Goal: Task Accomplishment & Management: Use online tool/utility

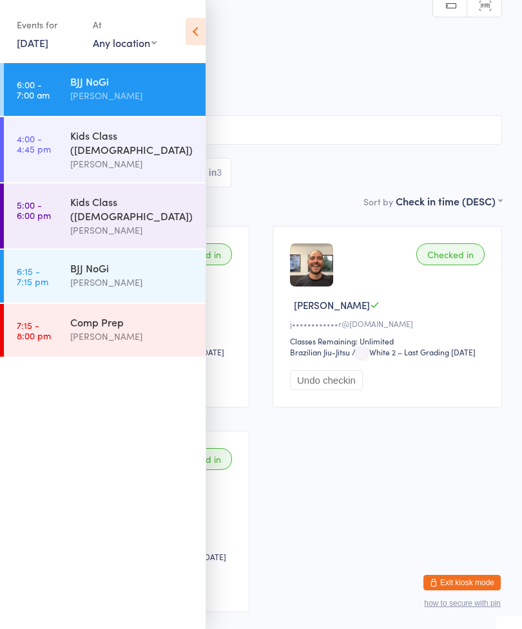
click at [156, 157] on div "[PERSON_NAME]" at bounding box center [132, 164] width 124 height 15
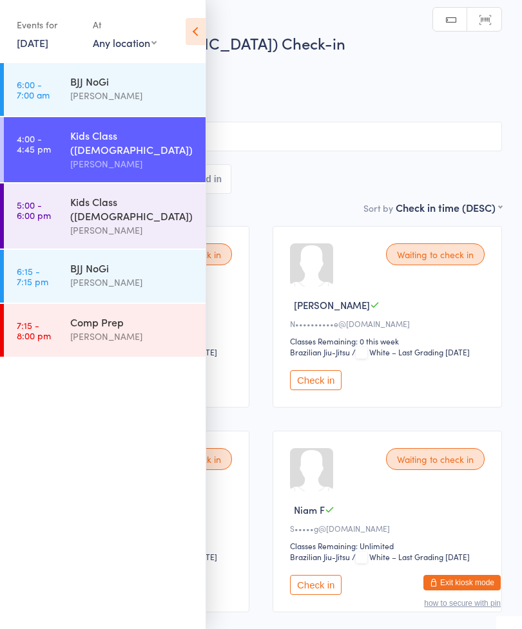
click at [205, 30] on icon at bounding box center [196, 31] width 20 height 27
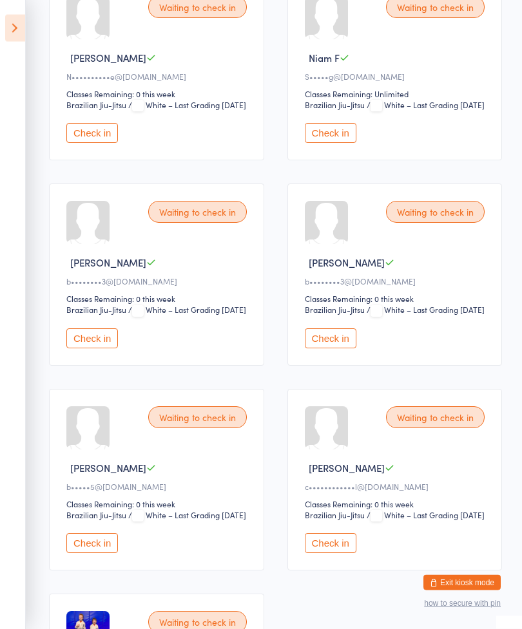
scroll to position [452, 0]
click at [98, 349] on button "Check in" at bounding box center [92, 339] width 52 height 20
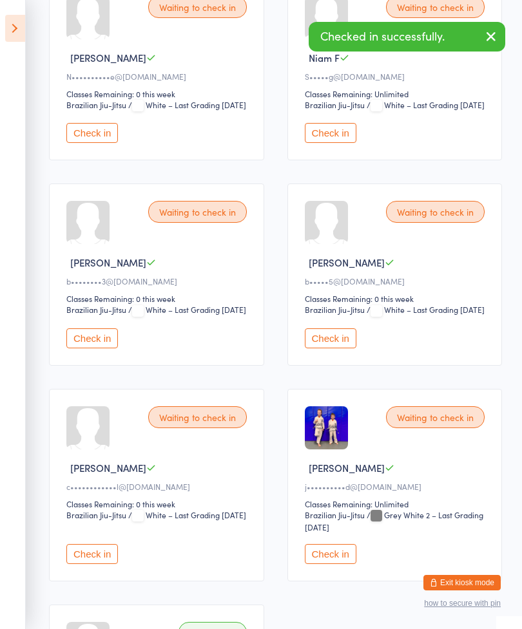
click at [94, 349] on button "Check in" at bounding box center [92, 339] width 52 height 20
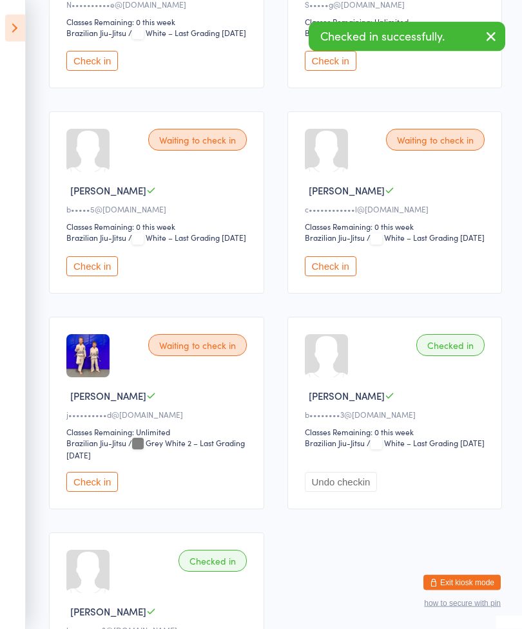
scroll to position [524, 0]
click at [343, 276] on button "Check in" at bounding box center [331, 266] width 52 height 20
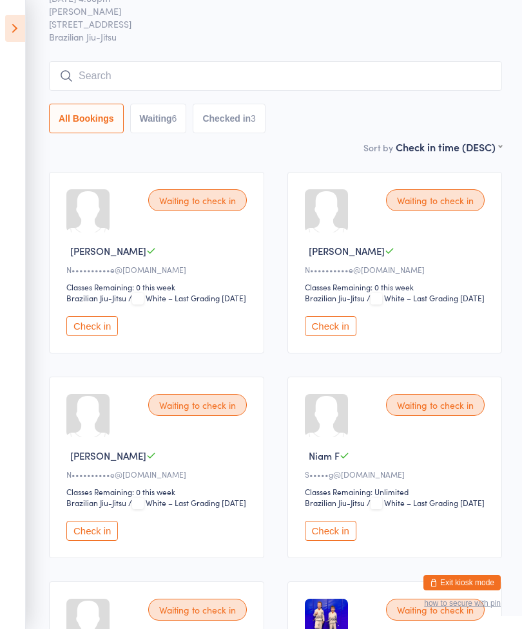
scroll to position [0, 0]
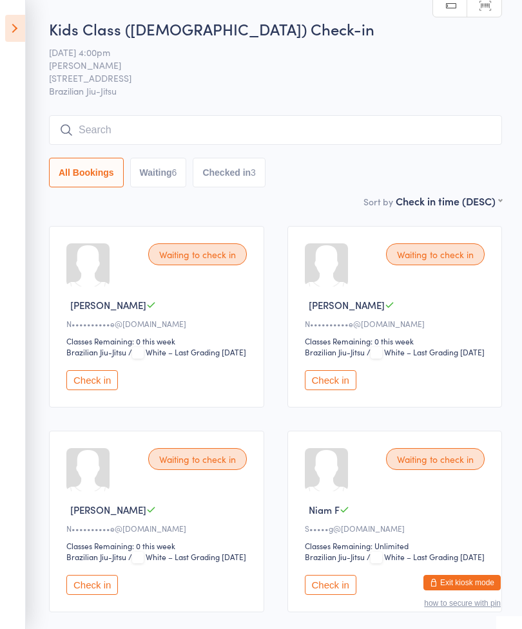
click at [96, 390] on button "Check in" at bounding box center [92, 380] width 52 height 20
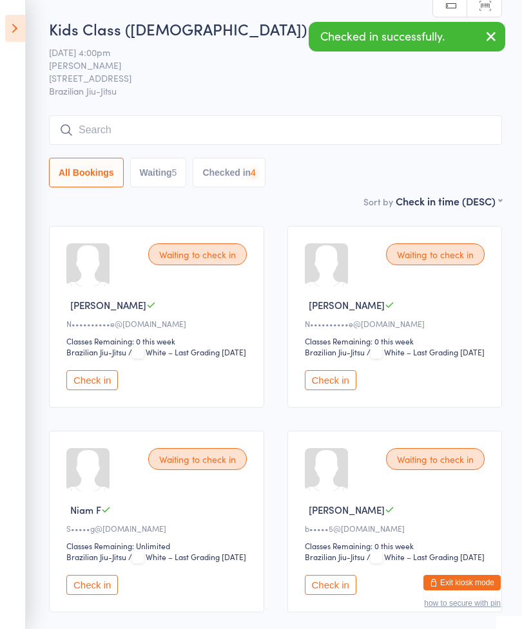
click at [341, 390] on button "Check in" at bounding box center [331, 380] width 52 height 20
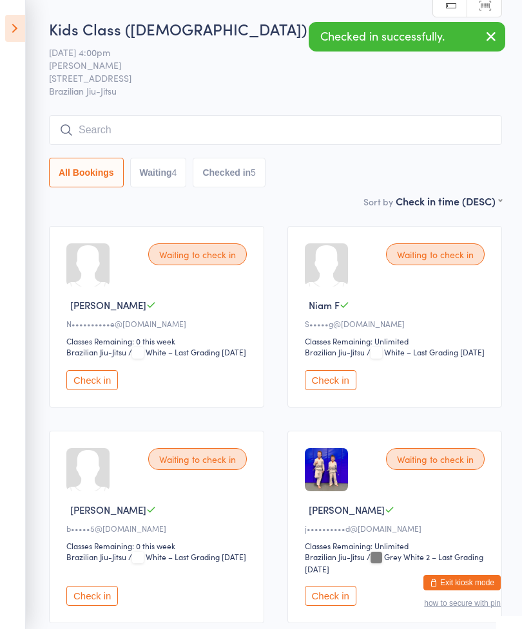
click at [99, 390] on button "Check in" at bounding box center [92, 380] width 52 height 20
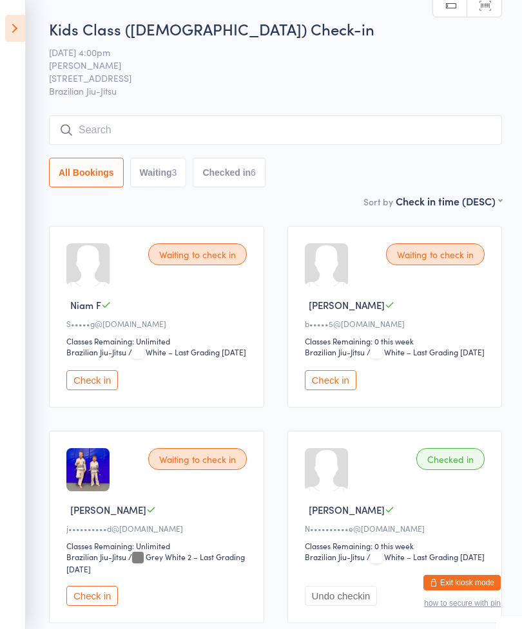
click at [520, 538] on ui-view "Kids Class ([DEMOGRAPHIC_DATA]) Check-in [DATE] 4:00pm [PERSON_NAME] [STREET_AD…" at bounding box center [261, 634] width 522 height 1232
click at [73, 139] on input "search" at bounding box center [275, 130] width 453 height 30
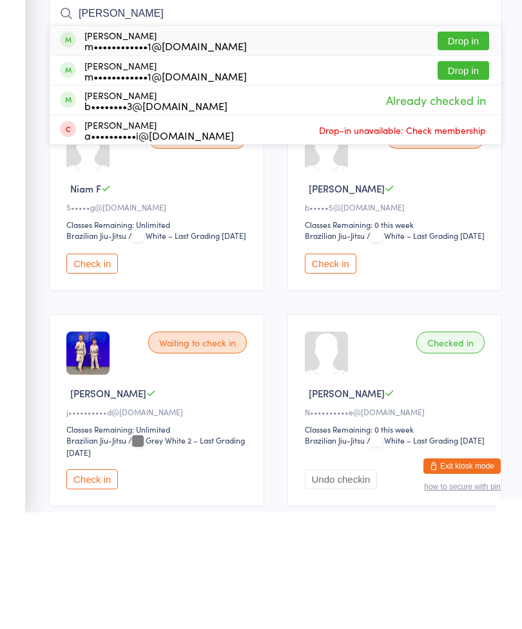
type input "[PERSON_NAME]"
click at [86, 147] on div "[PERSON_NAME] m••••••••••••1@[DOMAIN_NAME]" at bounding box center [165, 157] width 162 height 21
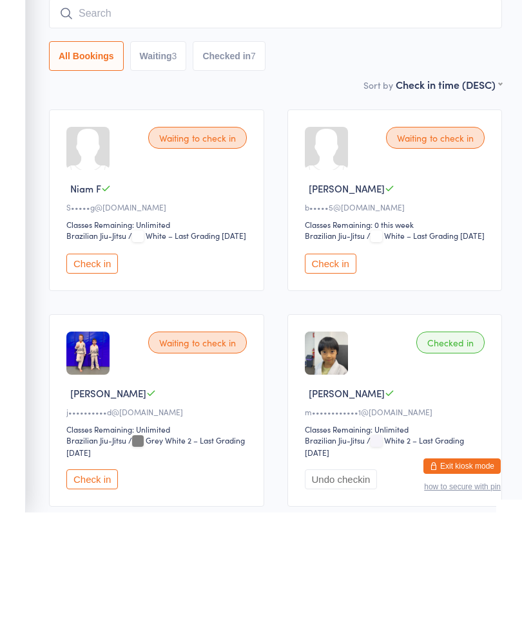
click at [98, 370] on button "Check in" at bounding box center [92, 380] width 52 height 20
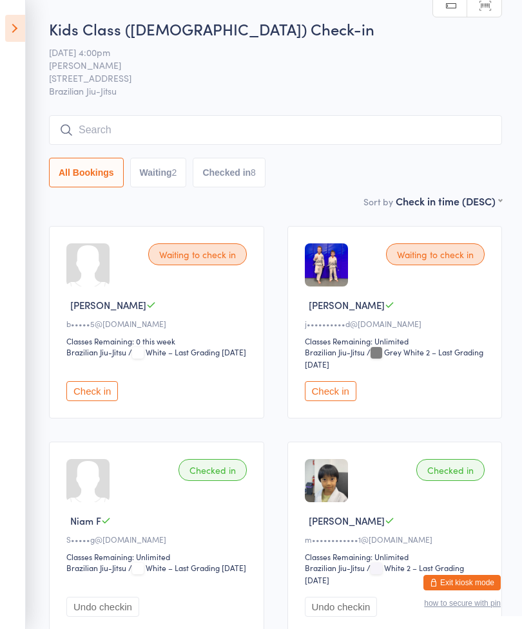
click at [112, 120] on input "search" at bounding box center [275, 130] width 453 height 30
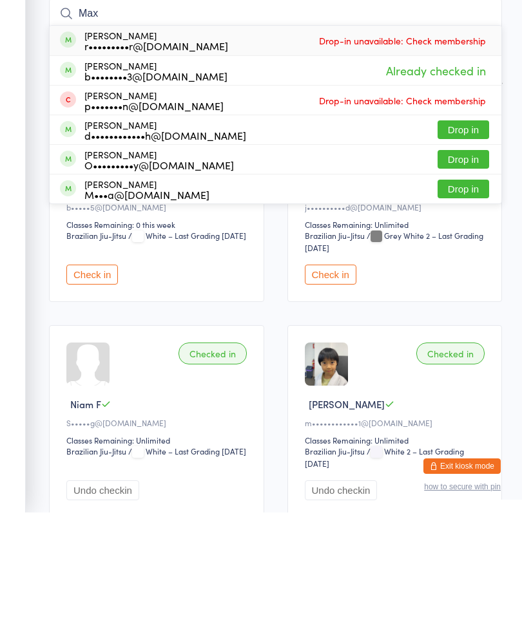
type input "Max"
click at [470, 267] on button "Drop in" at bounding box center [463, 276] width 52 height 19
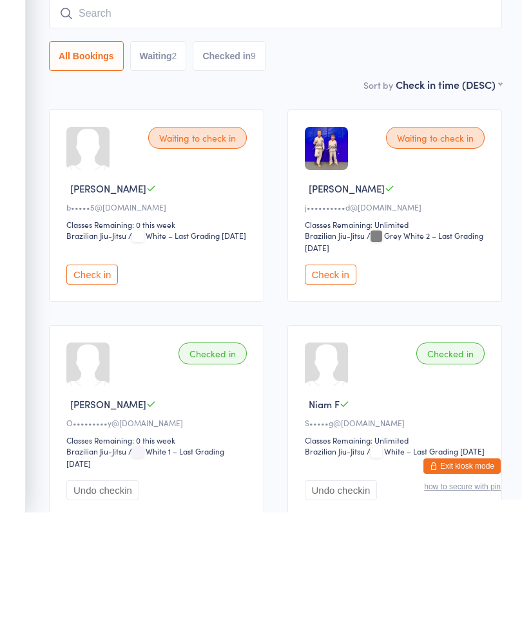
click at [343, 381] on button "Check in" at bounding box center [331, 391] width 52 height 20
